Goal: Information Seeking & Learning: Learn about a topic

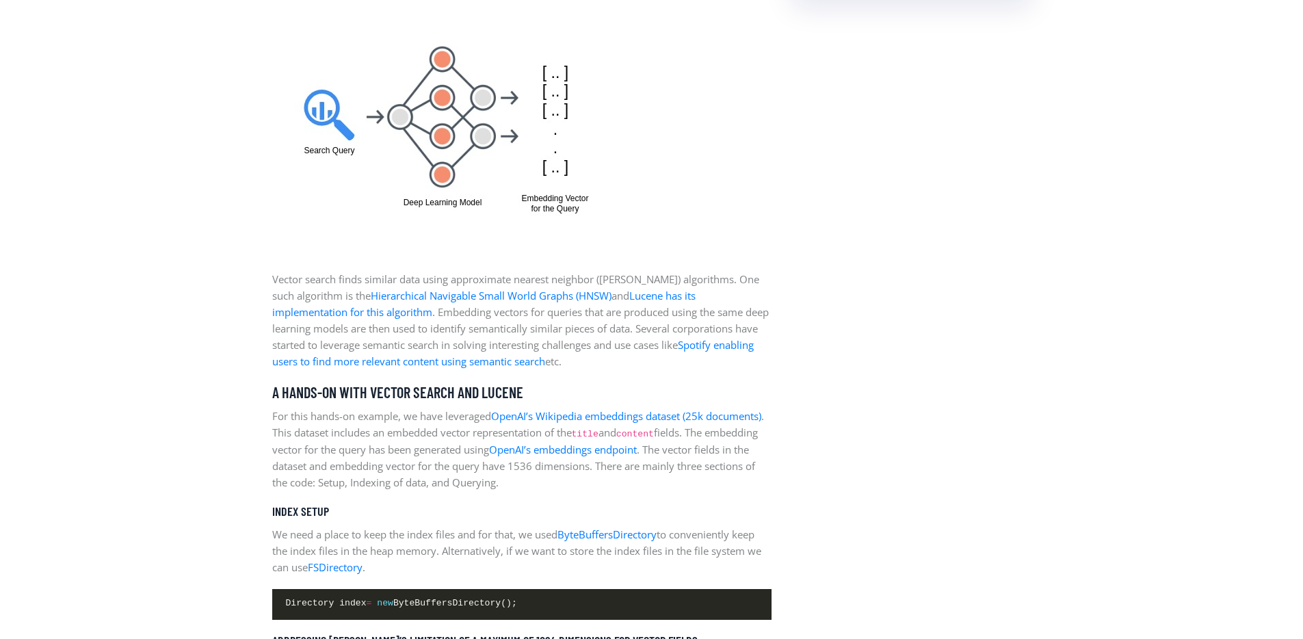
scroll to position [1627, 0]
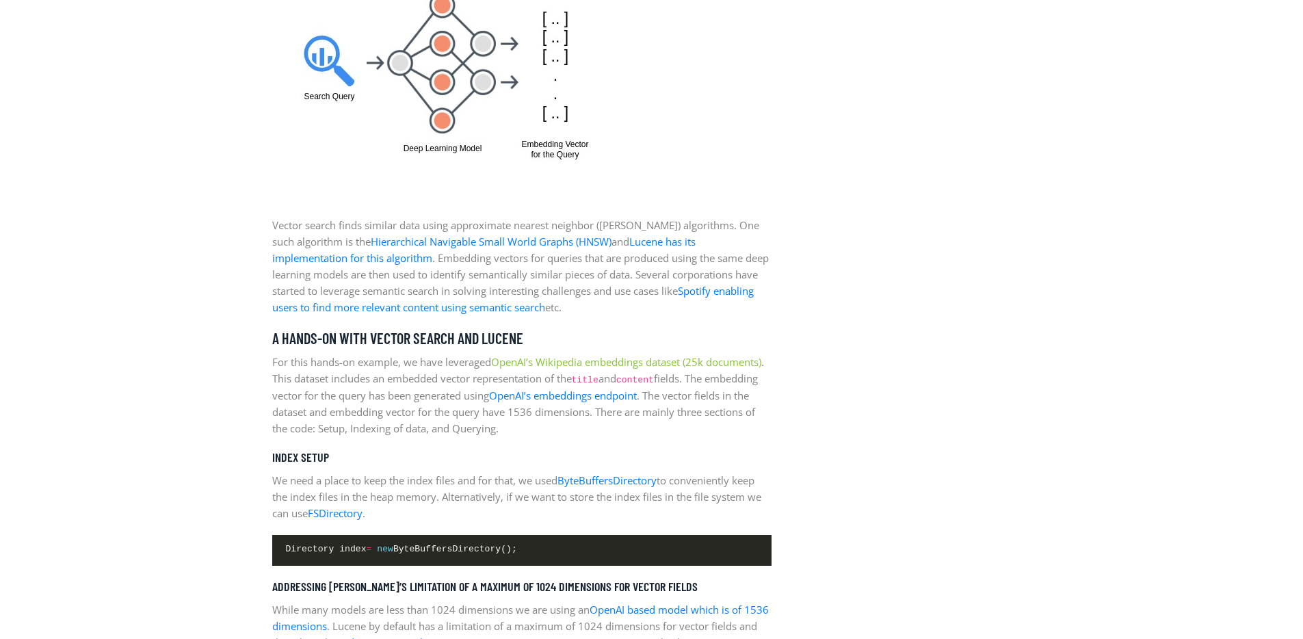
click at [572, 364] on link "OpenAI’s Wikipedia embeddings dataset (25k documents)" at bounding box center [626, 362] width 270 height 14
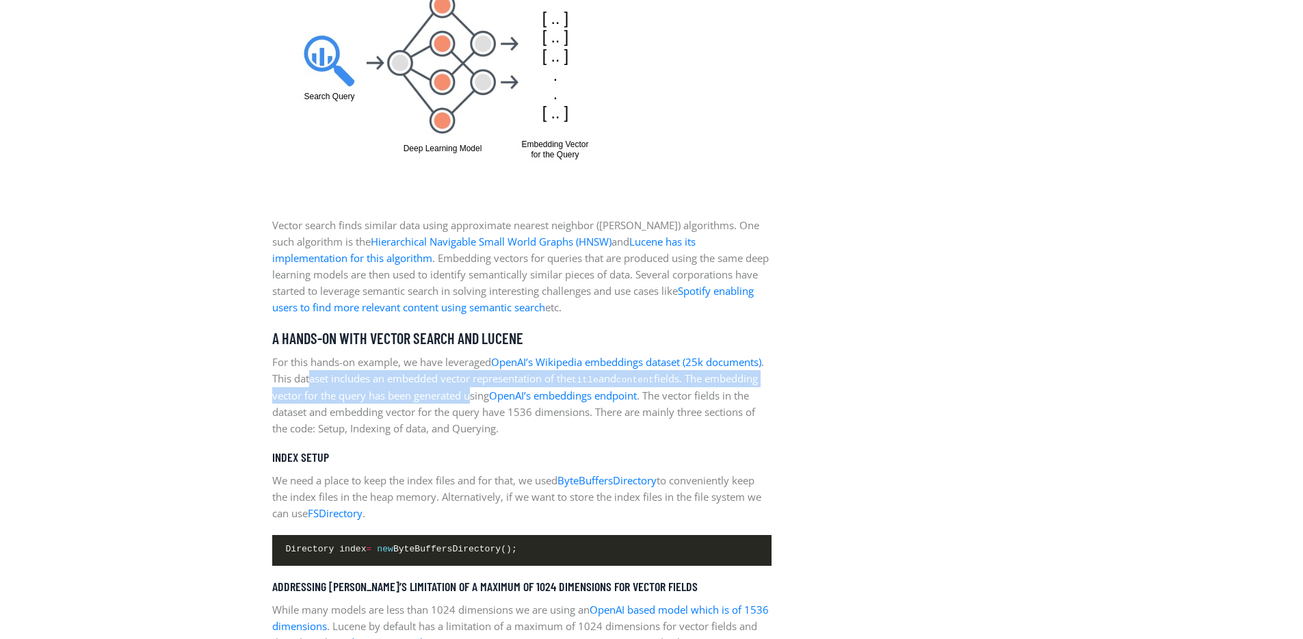
drag, startPoint x: 373, startPoint y: 382, endPoint x: 544, endPoint y: 393, distance: 171.3
click at [544, 393] on p "For this hands-on example, we have leveraged OpenAI’s Wikipedia embeddings data…" at bounding box center [521, 395] width 499 height 83
click at [544, 394] on p "For this hands-on example, we have leveraged OpenAI’s Wikipedia embeddings data…" at bounding box center [521, 395] width 499 height 83
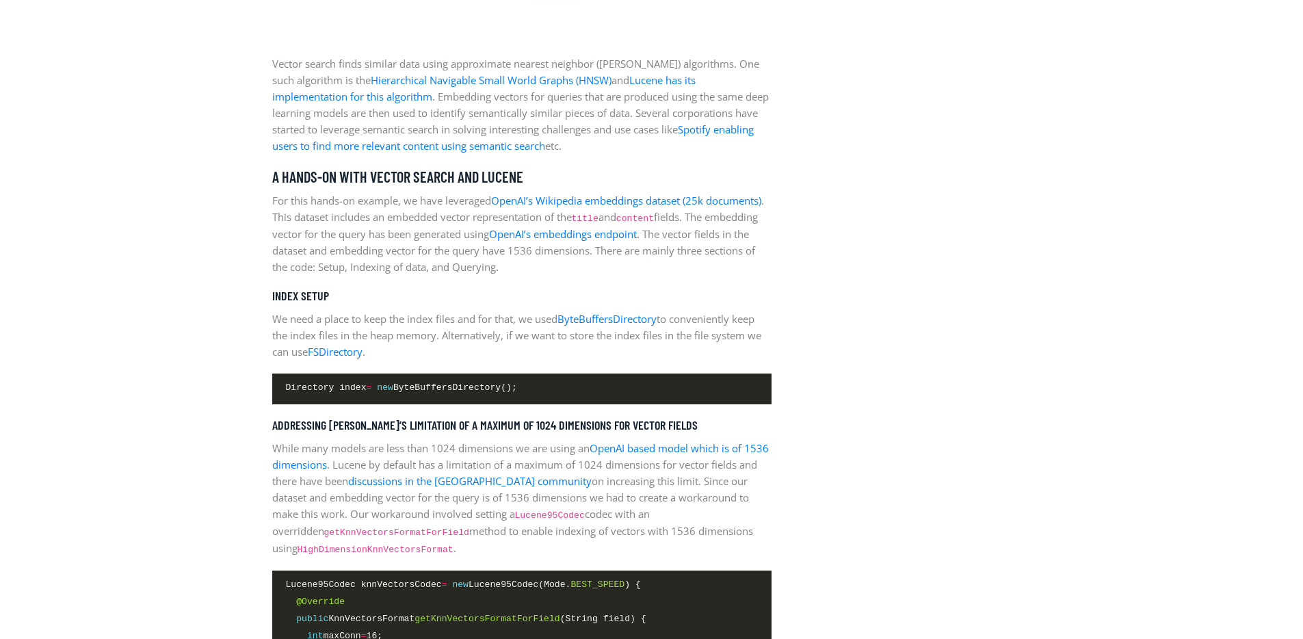
scroll to position [1770, 0]
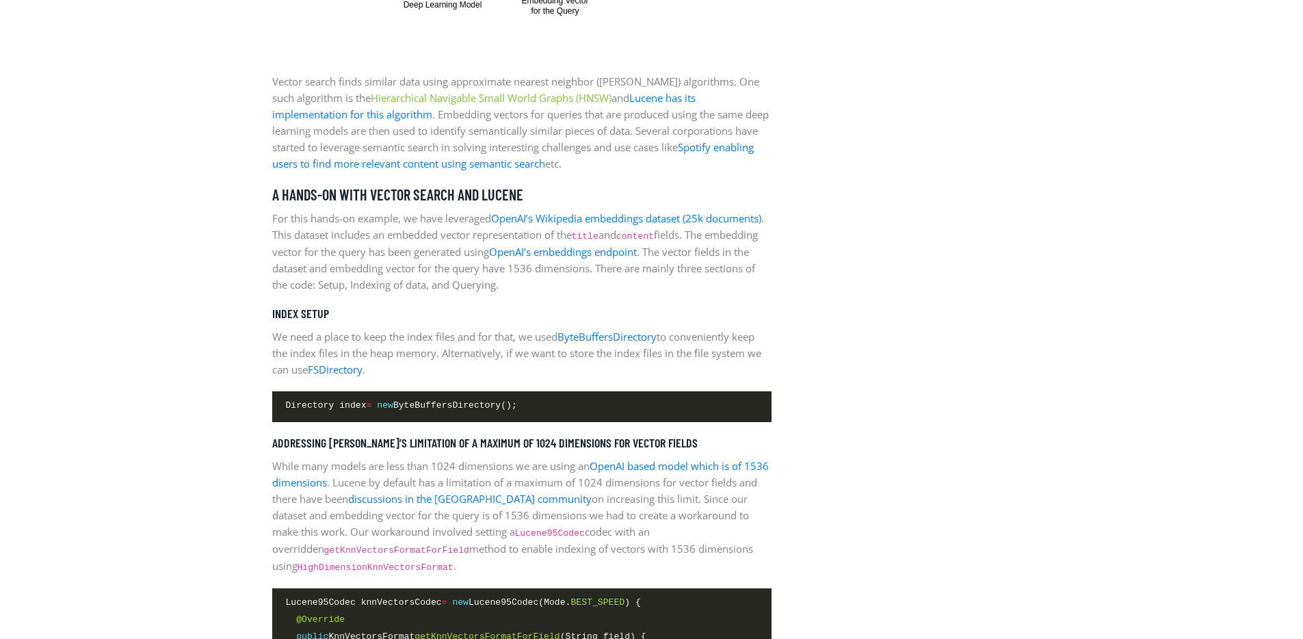
click at [551, 98] on link "Hierarchical Navigable Small World Graphs (HNSW)" at bounding box center [491, 98] width 241 height 14
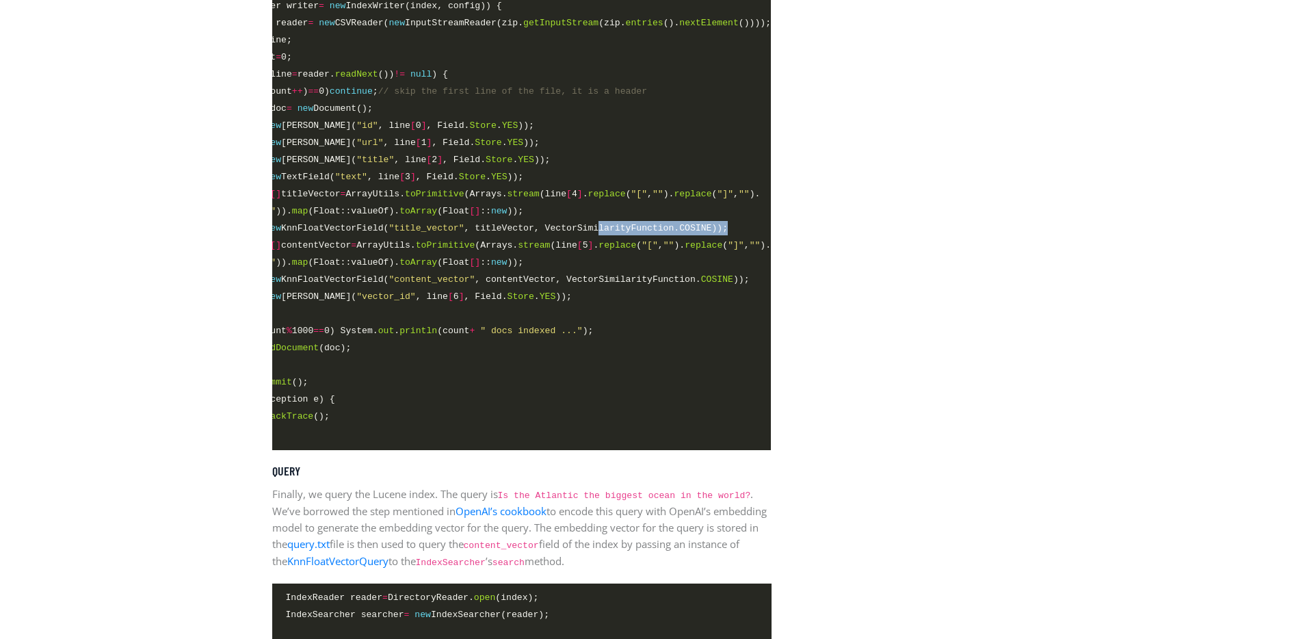
scroll to position [0, 92]
drag, startPoint x: 693, startPoint y: 236, endPoint x: 481, endPoint y: 236, distance: 211.3
click at [481, 235] on span "doc. add ( new KnnFloatVectorField( "title_vector" , titleVector, VectorSimilar…" at bounding box center [475, 228] width 506 height 14
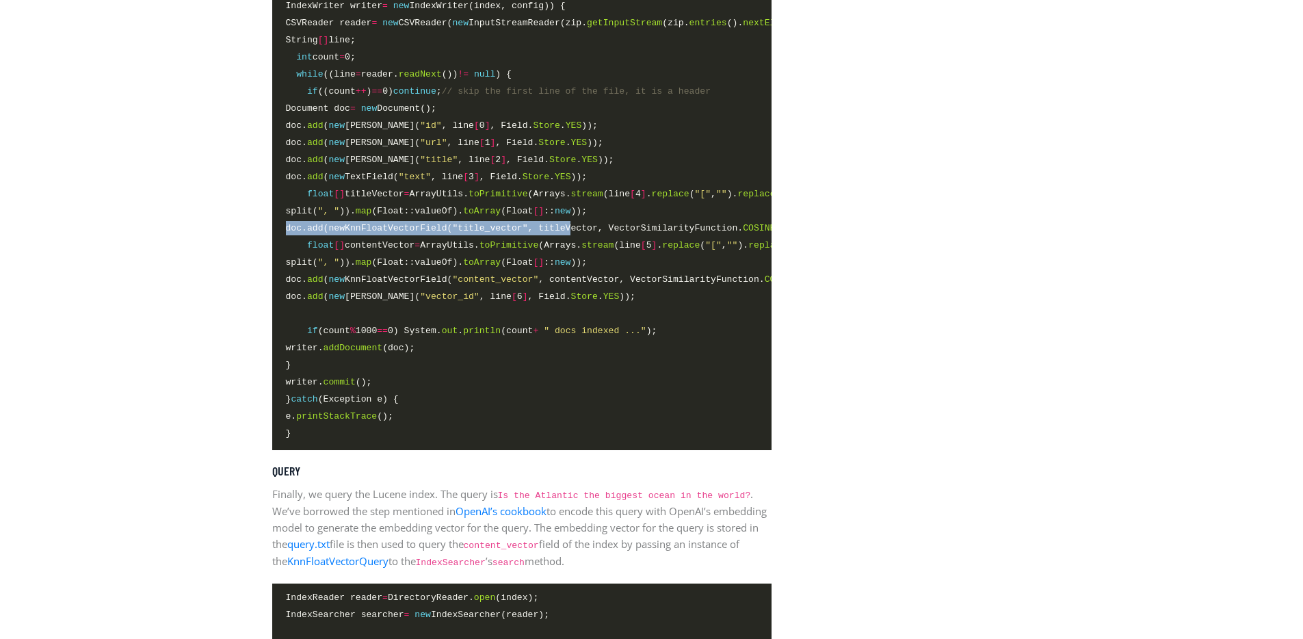
drag, startPoint x: 509, startPoint y: 231, endPoint x: 229, endPoint y: 230, distance: 279.7
click at [421, 260] on span "split( ", " )). map (Float::valueOf). toArray (Float [] :: new ));" at bounding box center [437, 262] width 302 height 14
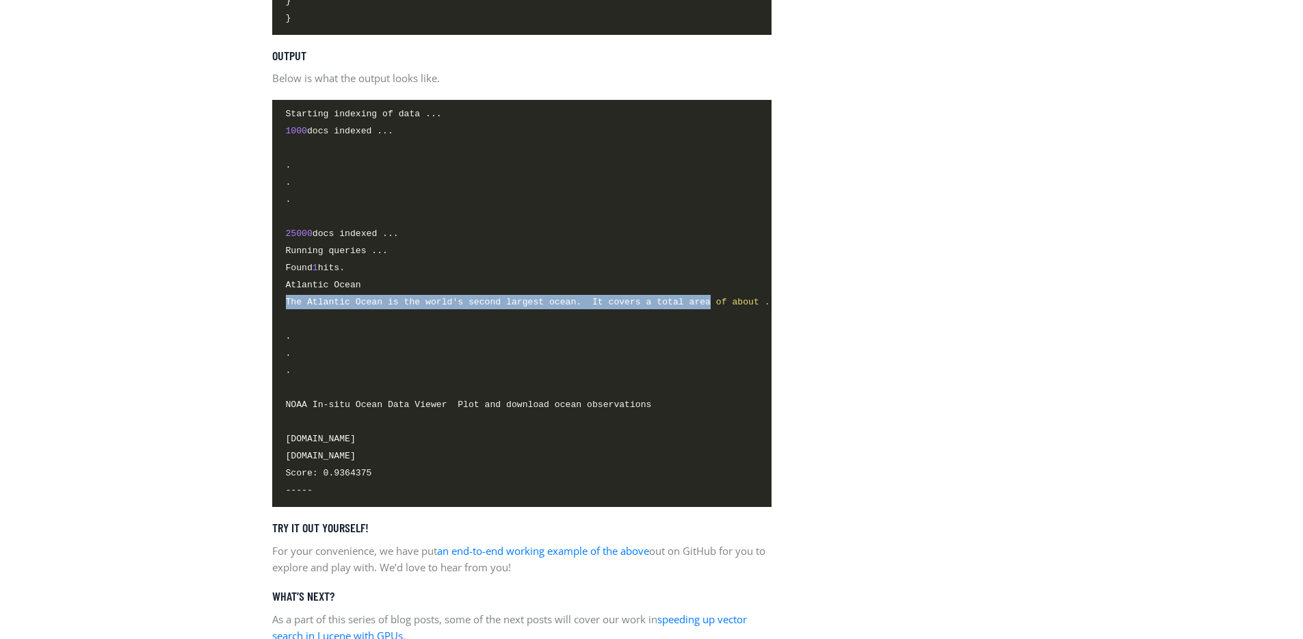
drag, startPoint x: 710, startPoint y: 325, endPoint x: 222, endPoint y: 329, distance: 487.6
click at [537, 328] on span at bounding box center [522, 320] width 472 height 16
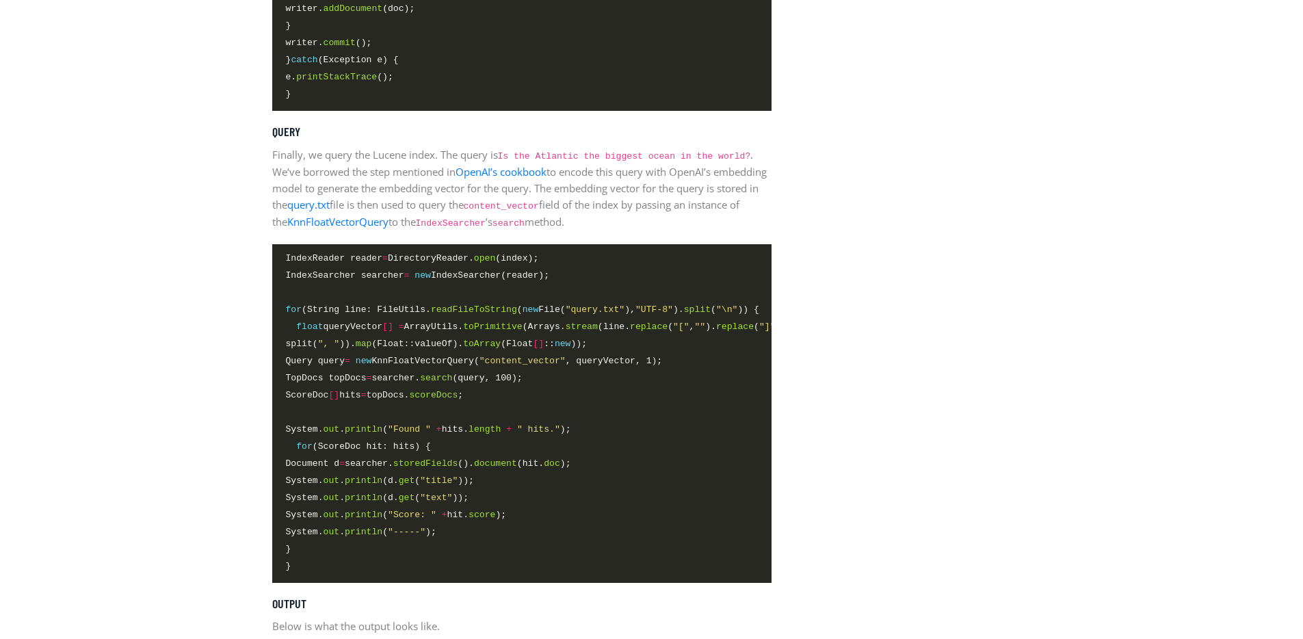
scroll to position [3433, 0]
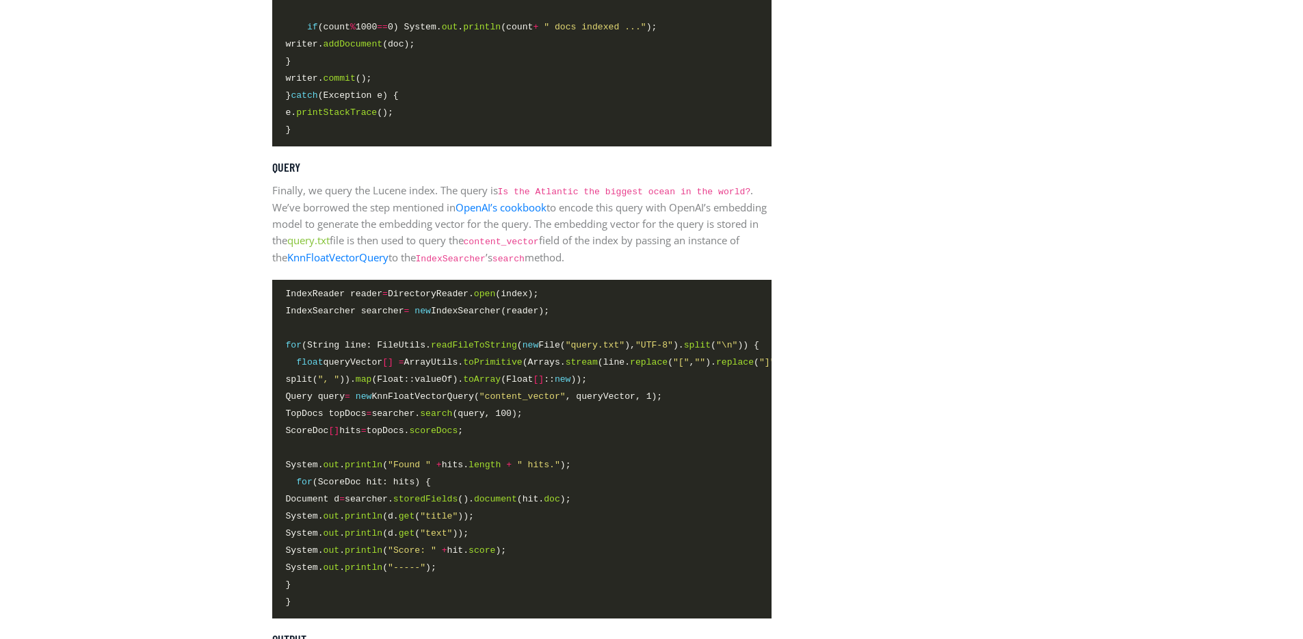
click at [330, 247] on link "query.txt" at bounding box center [308, 240] width 42 height 14
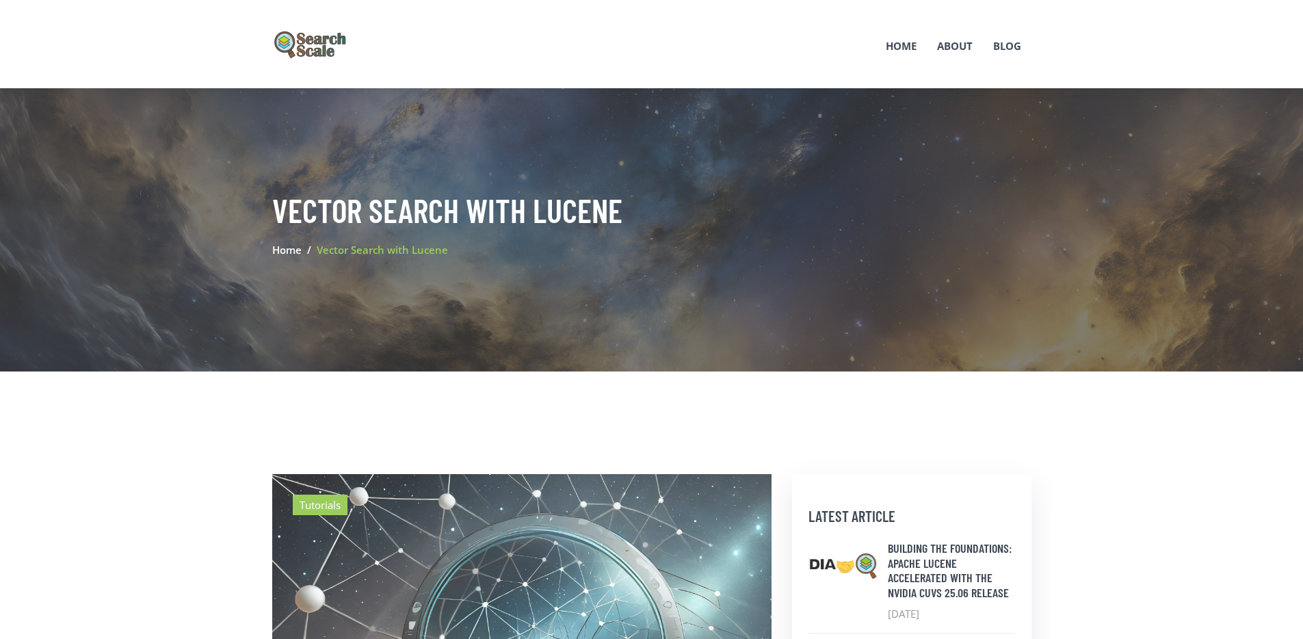
scroll to position [3431, 0]
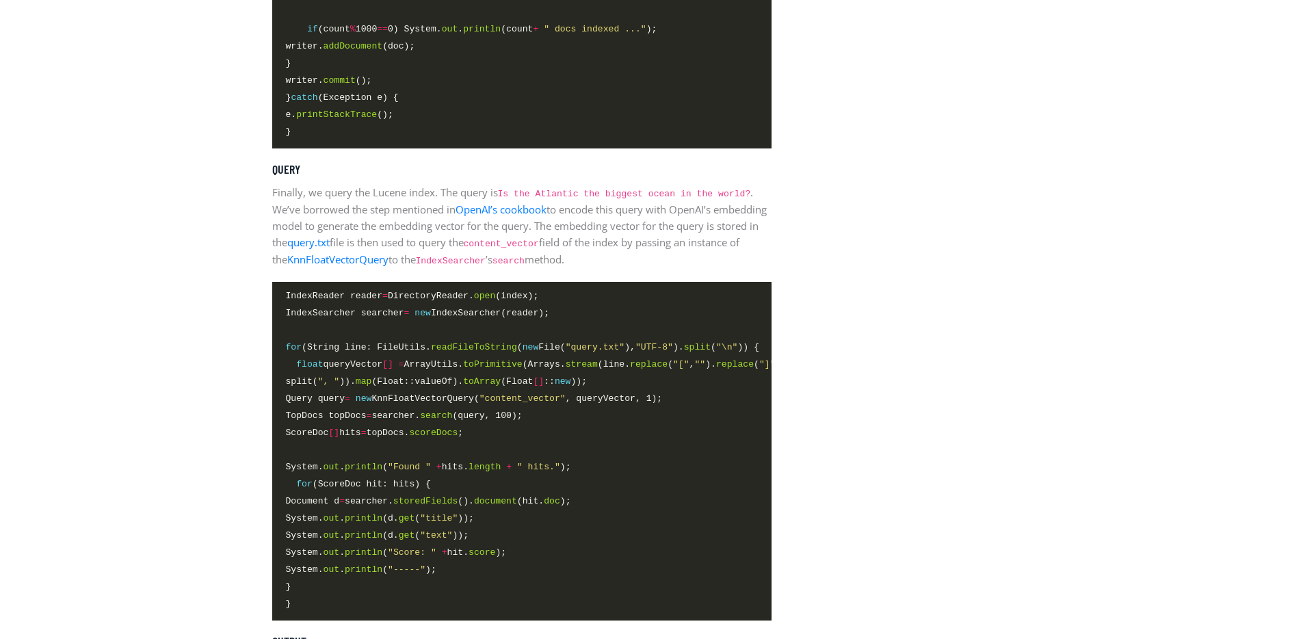
click at [496, 216] on link "OpenAI’s cookbook" at bounding box center [500, 209] width 91 height 14
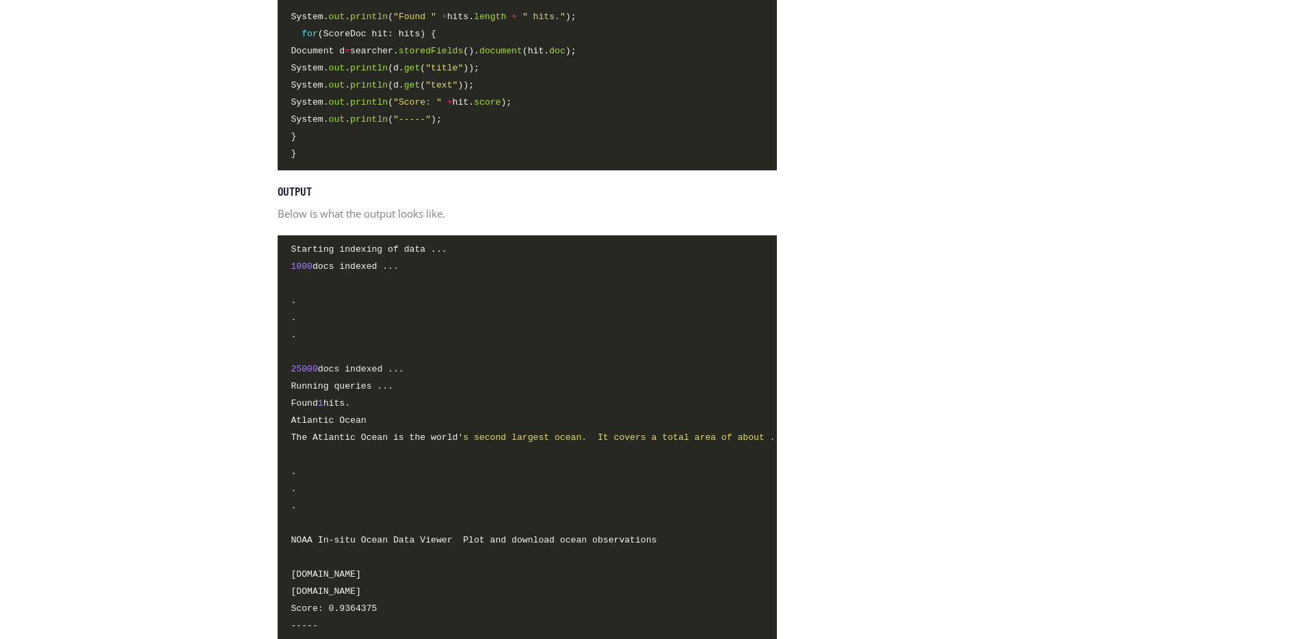
scroll to position [3860, 0]
